Goal: Check status: Check status

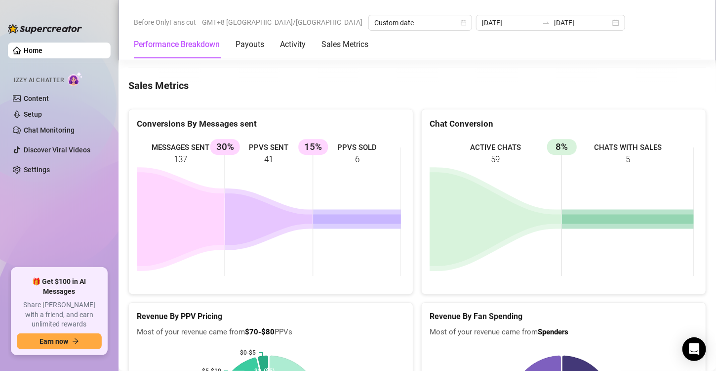
scroll to position [1116, 0]
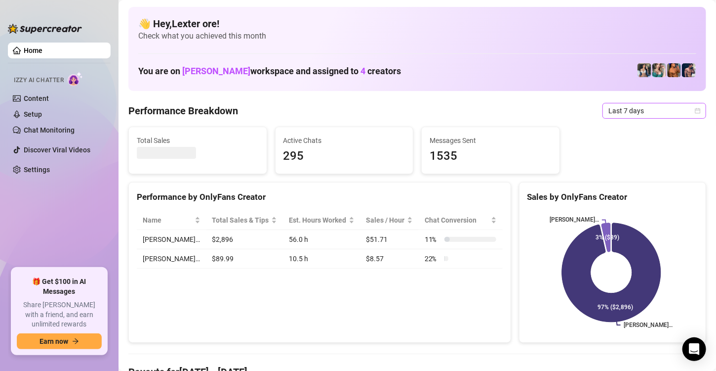
click at [696, 111] on icon "calendar" at bounding box center [698, 110] width 5 height 5
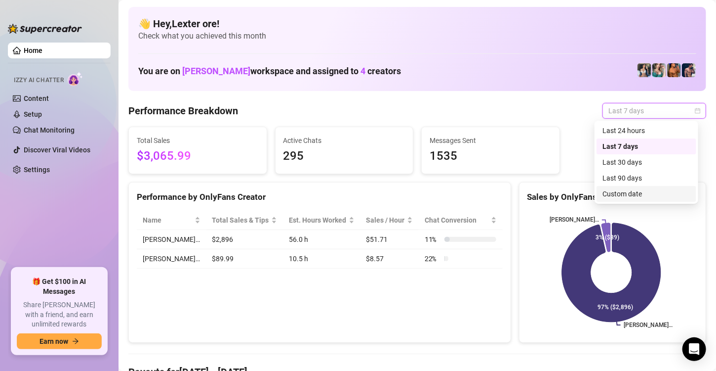
click at [632, 193] on div "Custom date" at bounding box center [647, 193] width 88 height 11
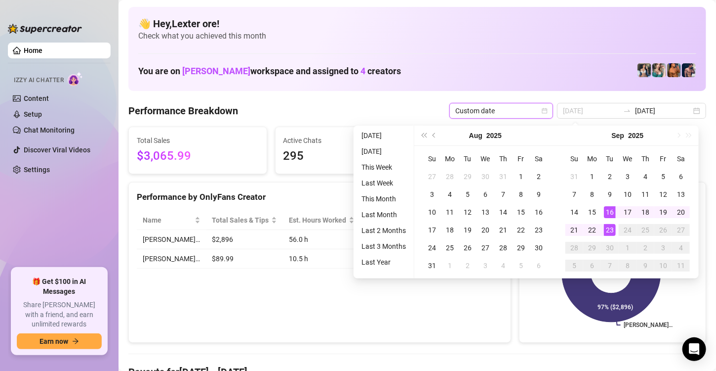
type input "[DATE]"
click at [607, 228] on div "23" at bounding box center [610, 230] width 12 height 12
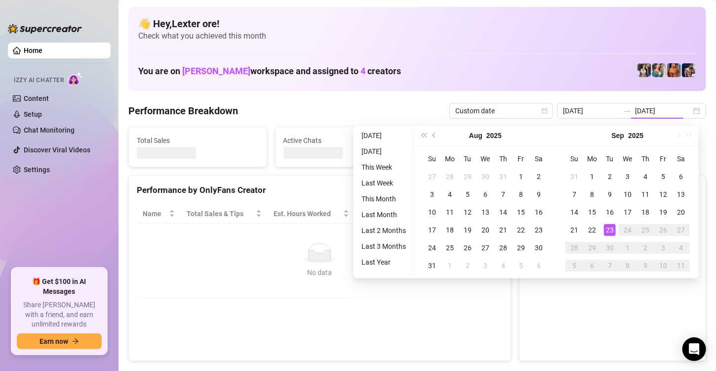
type input "[DATE]"
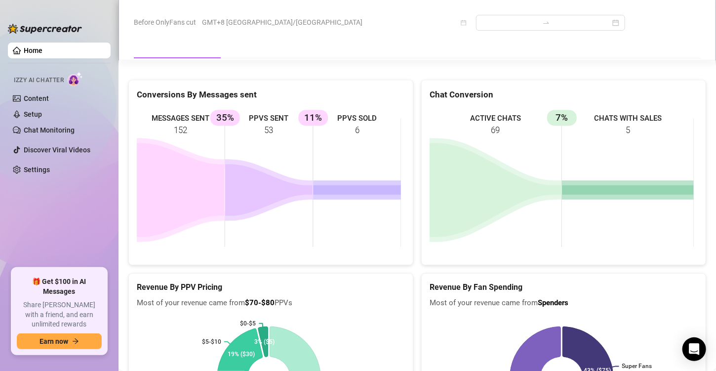
scroll to position [1290, 0]
